Goal: Task Accomplishment & Management: Manage account settings

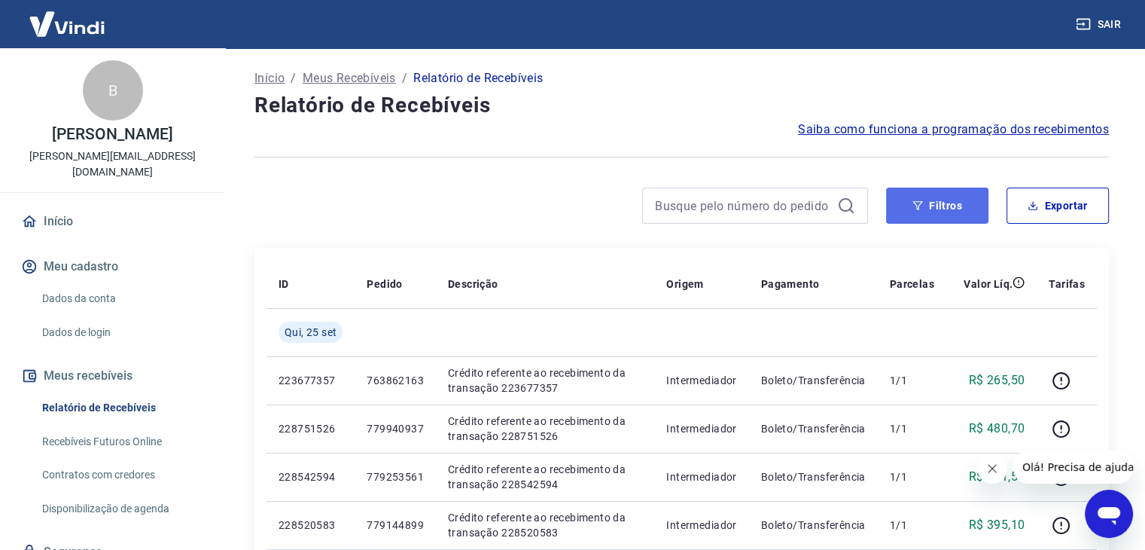
click at [934, 192] on button "Filtros" at bounding box center [937, 206] width 102 height 36
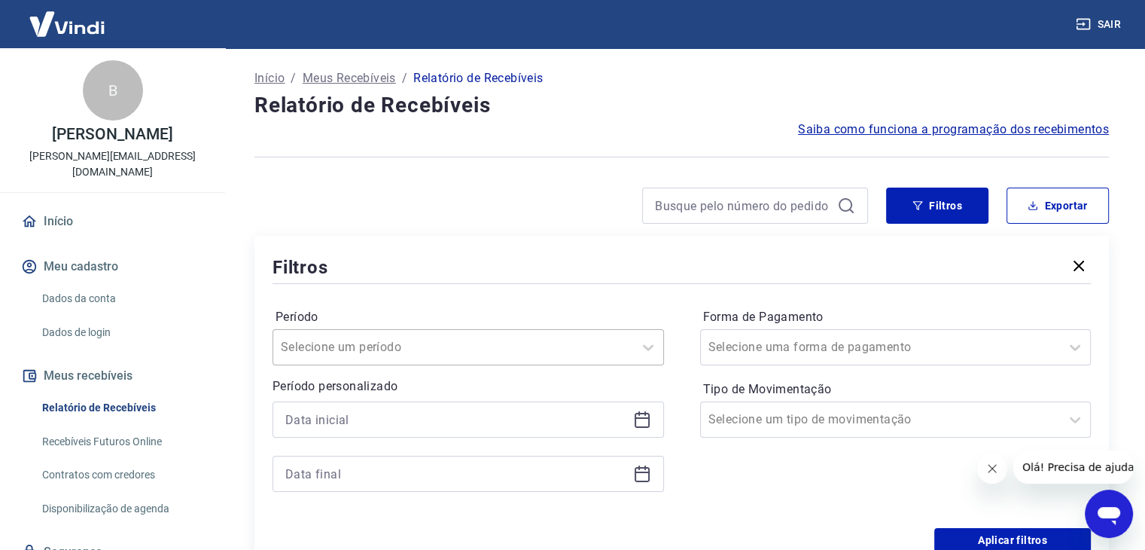
scroll to position [42, 0]
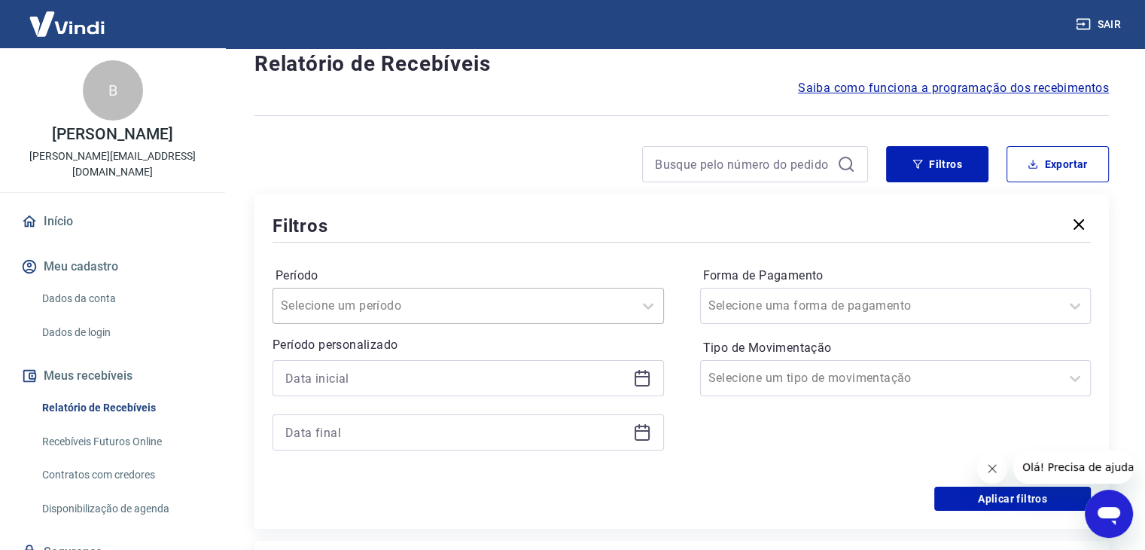
click at [450, 324] on div "Selecione um período" at bounding box center [469, 306] width 392 height 36
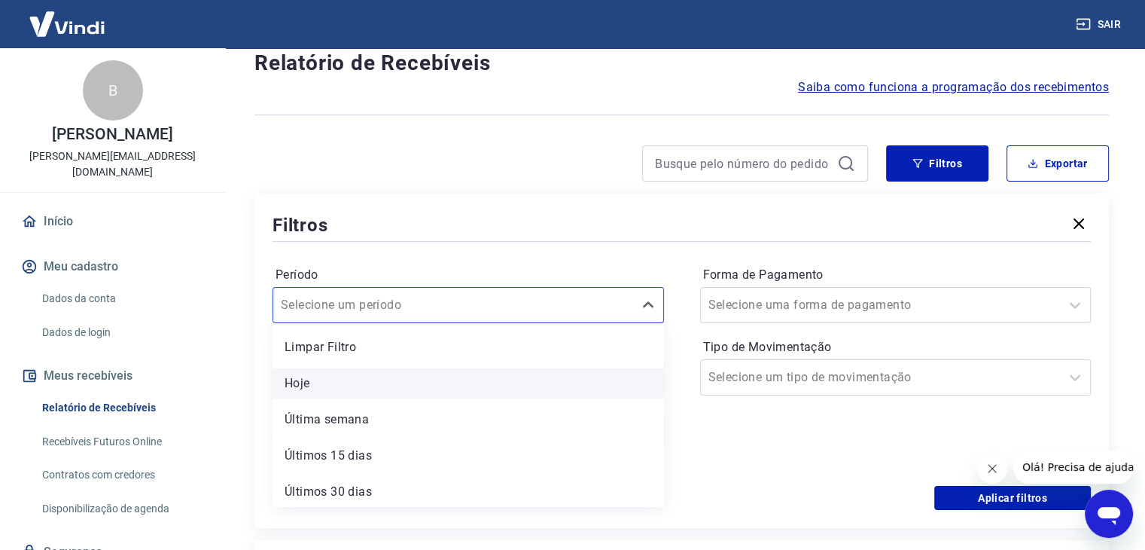
click at [440, 382] on div "Hoje" at bounding box center [469, 383] width 392 height 30
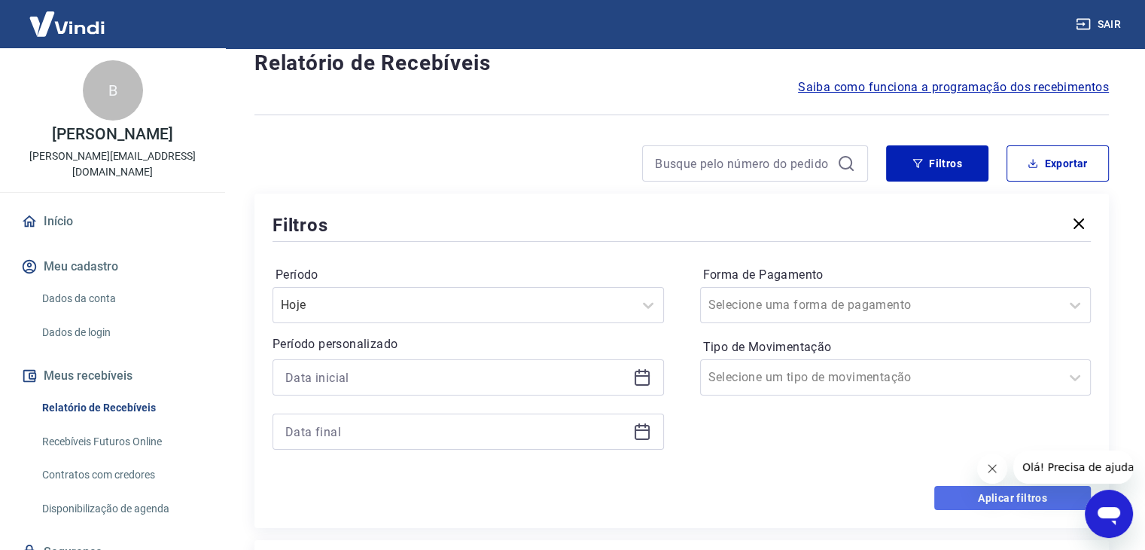
click at [1056, 496] on button "Aplicar filtros" at bounding box center [1012, 498] width 157 height 24
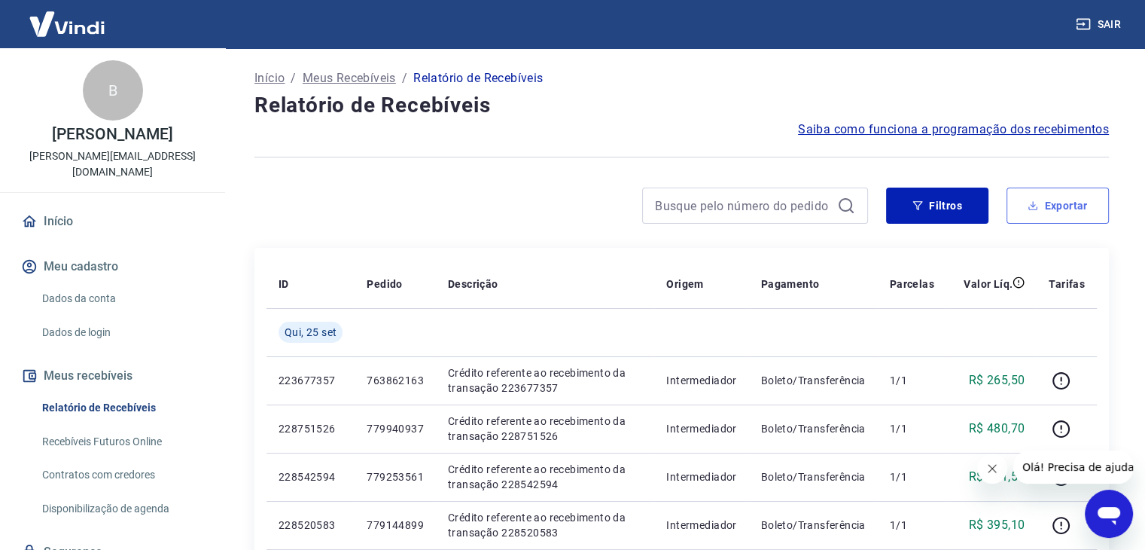
click at [1069, 219] on button "Exportar" at bounding box center [1058, 206] width 102 height 36
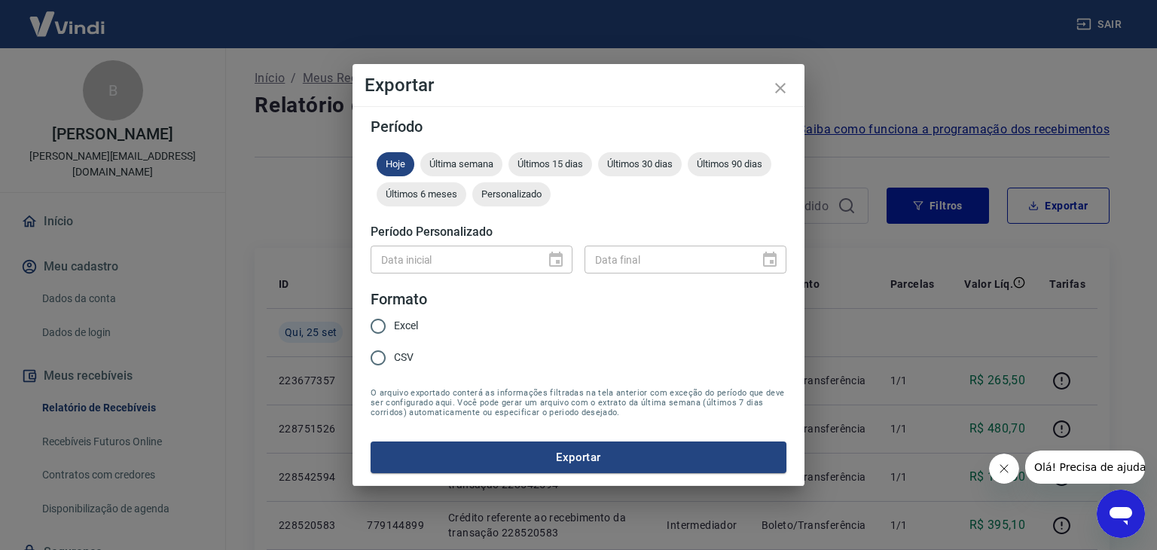
click at [379, 323] on input "Excel" at bounding box center [378, 326] width 32 height 32
radio input "true"
click at [557, 449] on button "Exportar" at bounding box center [578, 457] width 416 height 32
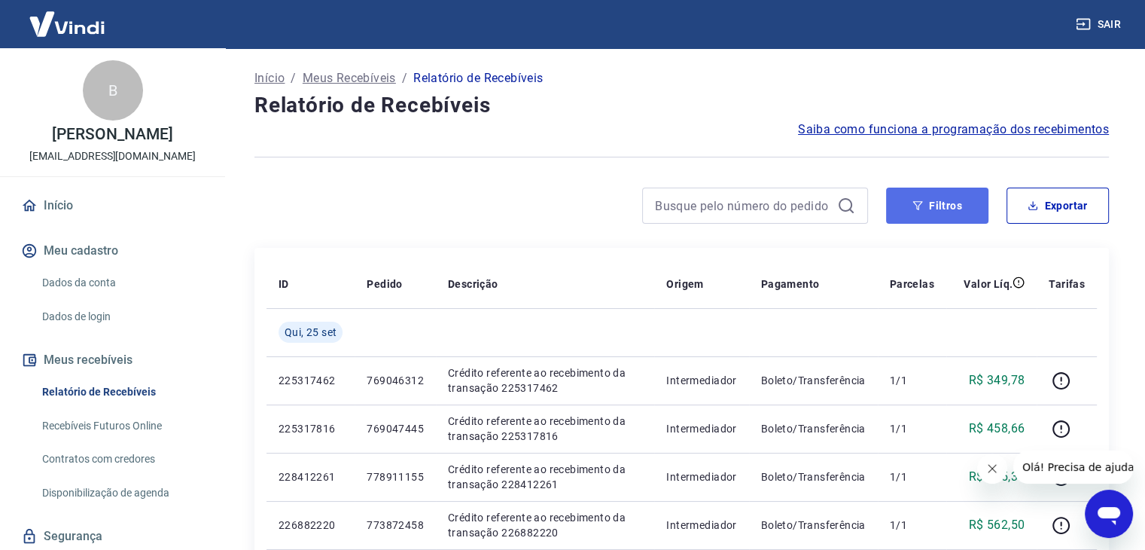
click at [947, 204] on button "Filtros" at bounding box center [937, 206] width 102 height 36
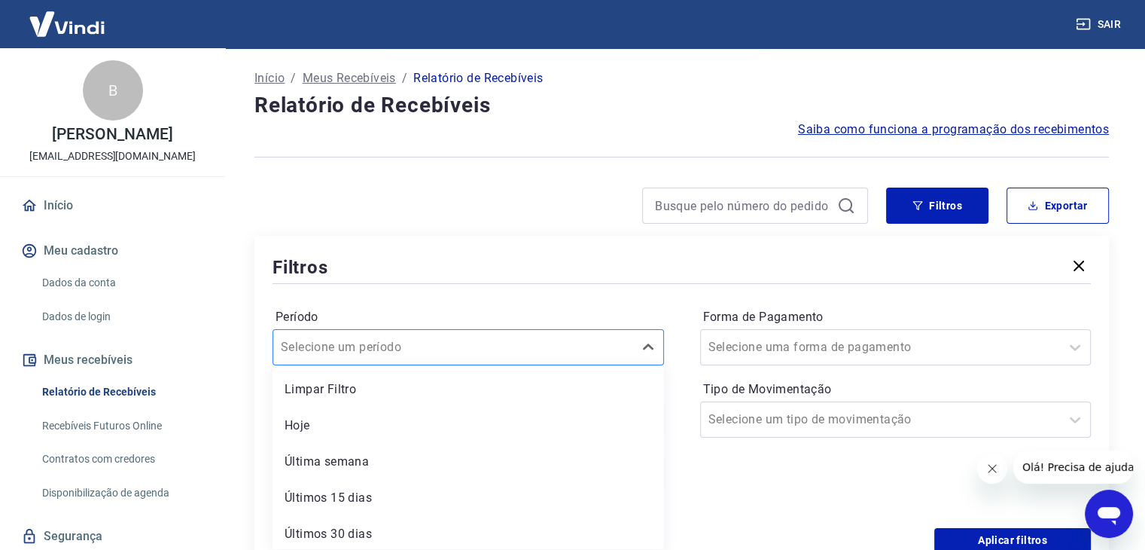
scroll to position [42, 0]
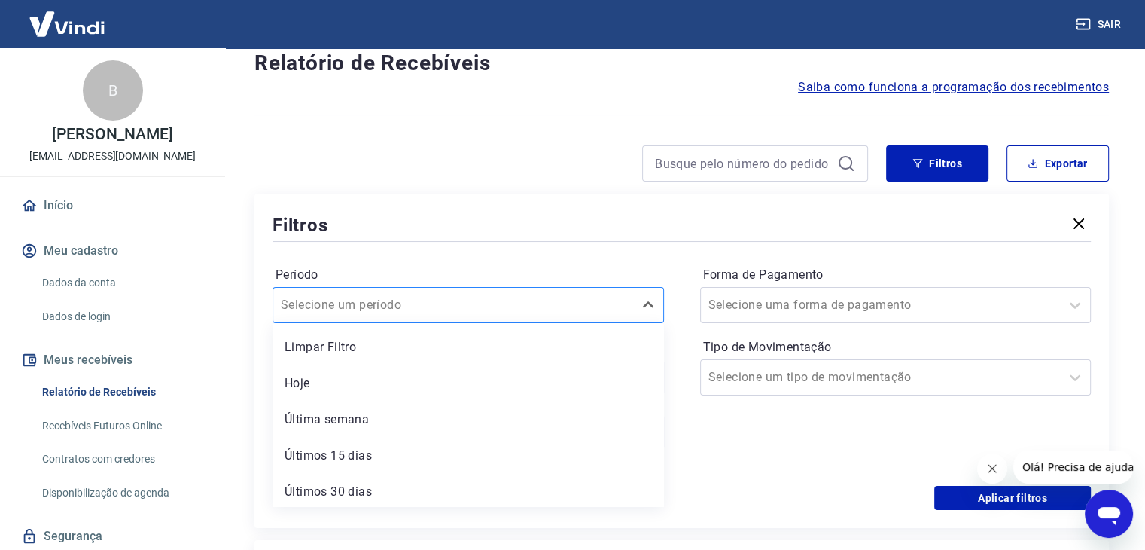
click at [386, 323] on div "option Limpar Filtro focused, 1 of 7. 7 results available. Use Up and Down to c…" at bounding box center [469, 305] width 392 height 36
click at [380, 380] on div "Hoje" at bounding box center [469, 383] width 392 height 30
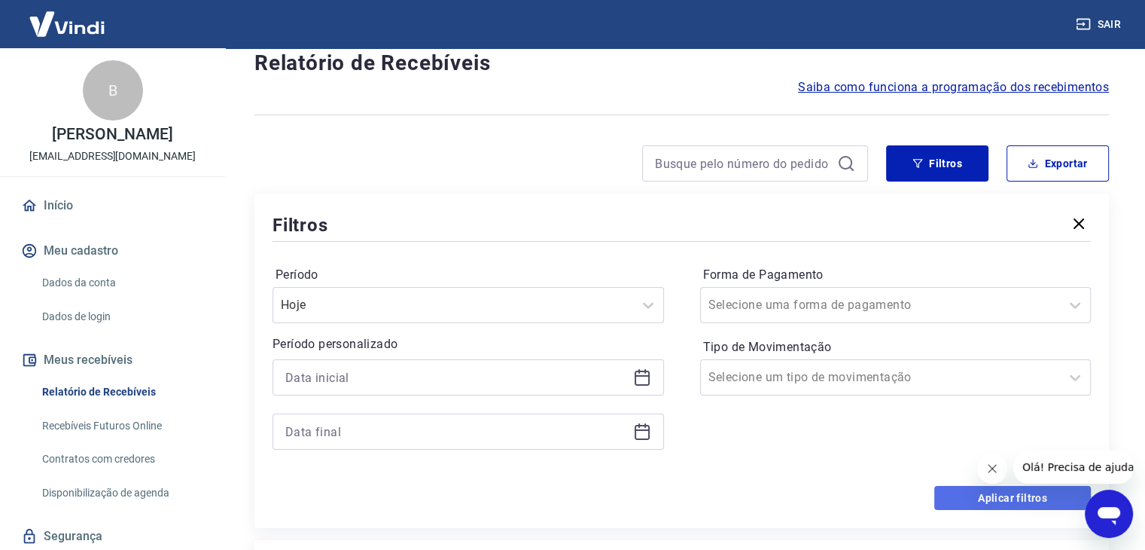
click at [944, 504] on button "Aplicar filtros" at bounding box center [1012, 498] width 157 height 24
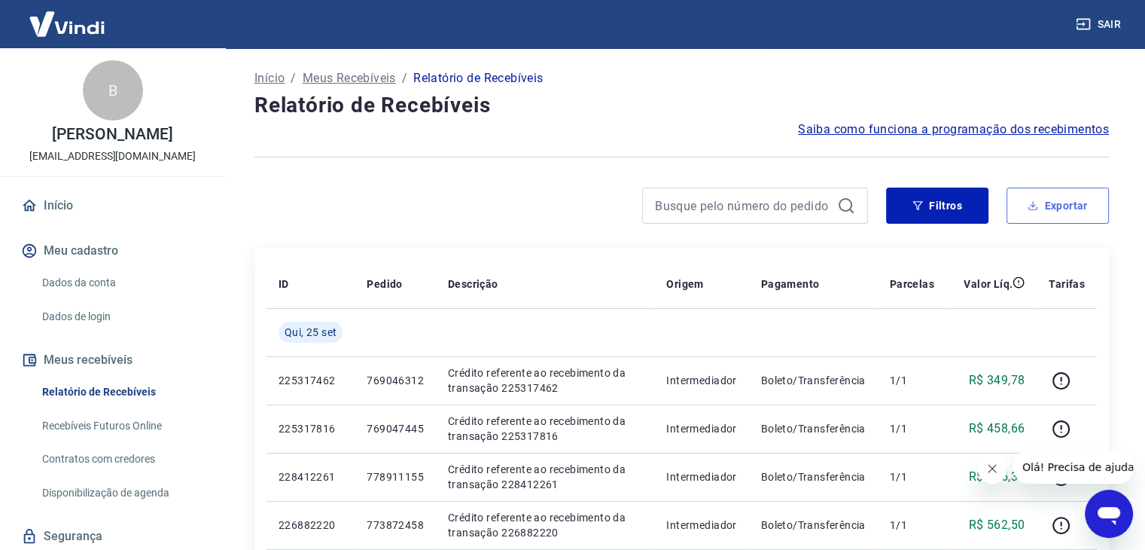
click at [1049, 212] on button "Exportar" at bounding box center [1058, 206] width 102 height 36
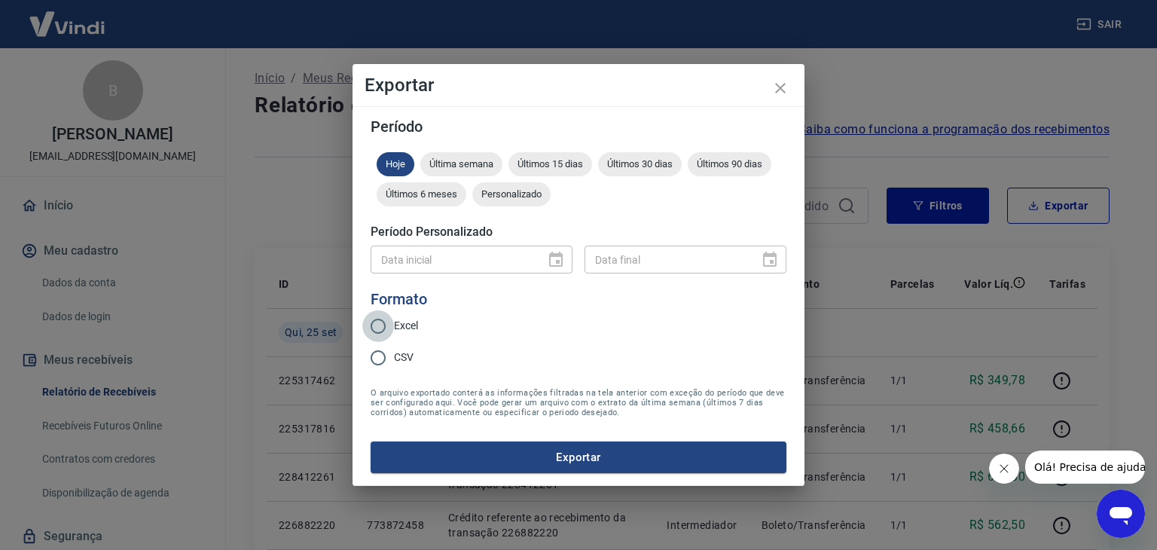
click at [384, 323] on input "Excel" at bounding box center [378, 326] width 32 height 32
radio input "true"
click at [500, 456] on button "Exportar" at bounding box center [578, 457] width 416 height 32
